Goal: Transaction & Acquisition: Purchase product/service

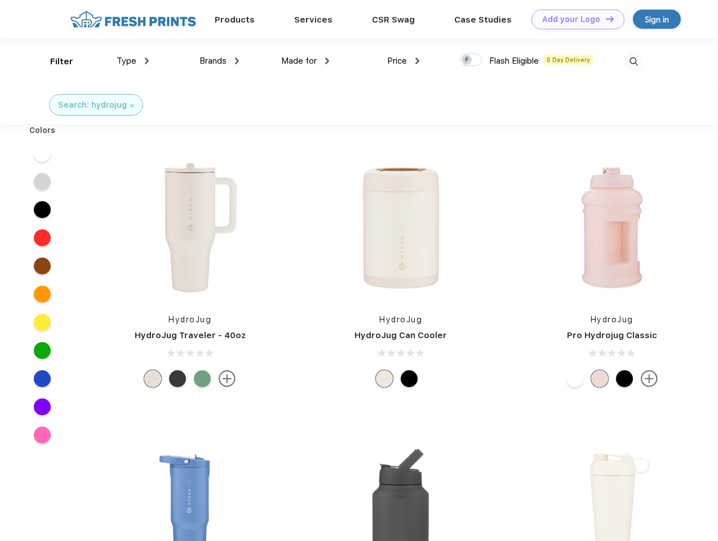
click at [573, 19] on link "Add your Logo Design Tool" at bounding box center [577, 20] width 93 height 20
click at [0, 0] on div "Design Tool" at bounding box center [0, 0] width 0 height 0
click at [604, 19] on link "Add your Logo Design Tool" at bounding box center [577, 20] width 93 height 20
click at [54, 61] on div "Filter" at bounding box center [61, 61] width 23 height 13
click at [133, 61] on span "Type" at bounding box center [127, 61] width 20 height 10
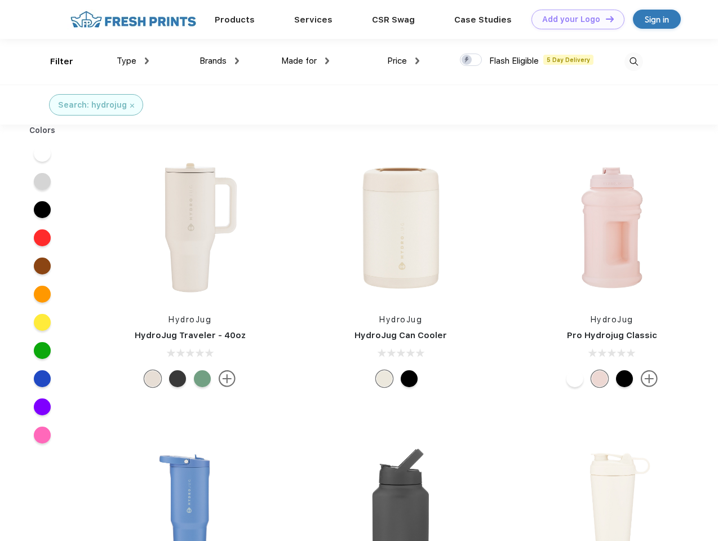
click at [219, 61] on span "Brands" at bounding box center [212, 61] width 27 height 10
click at [305, 61] on span "Made for" at bounding box center [298, 61] width 35 height 10
click at [403, 61] on span "Price" at bounding box center [397, 61] width 20 height 10
click at [471, 60] on div at bounding box center [471, 60] width 22 height 12
click at [467, 60] on input "checkbox" at bounding box center [463, 56] width 7 height 7
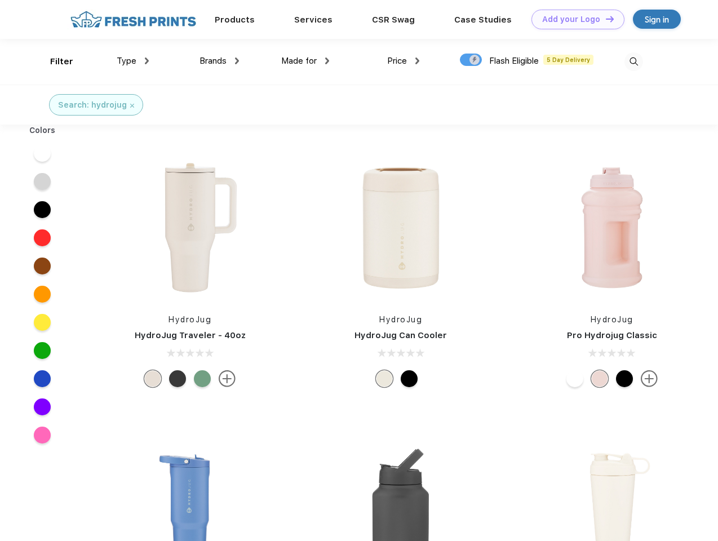
click at [633, 61] on img at bounding box center [633, 61] width 19 height 19
